Goal: Complete application form

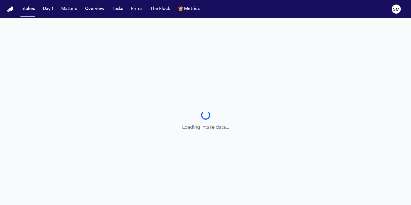
select select "**********"
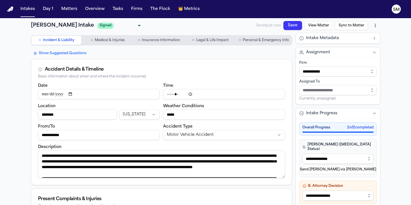
click at [229, 24] on div "[PERSON_NAME] Intake Signed Signed ****** ​ Saved just now Save View Matter Syn…" at bounding box center [205, 26] width 83 height 344
